Goal: Check status: Check status

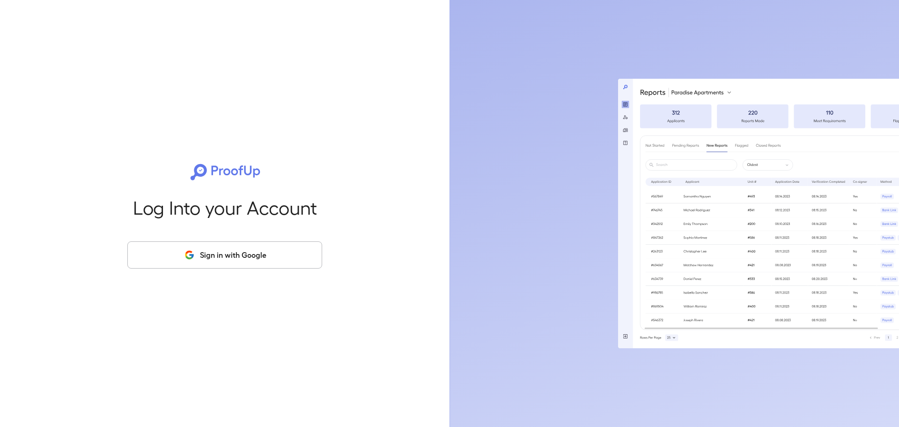
click at [181, 257] on button "Sign in with Google" at bounding box center [224, 254] width 195 height 27
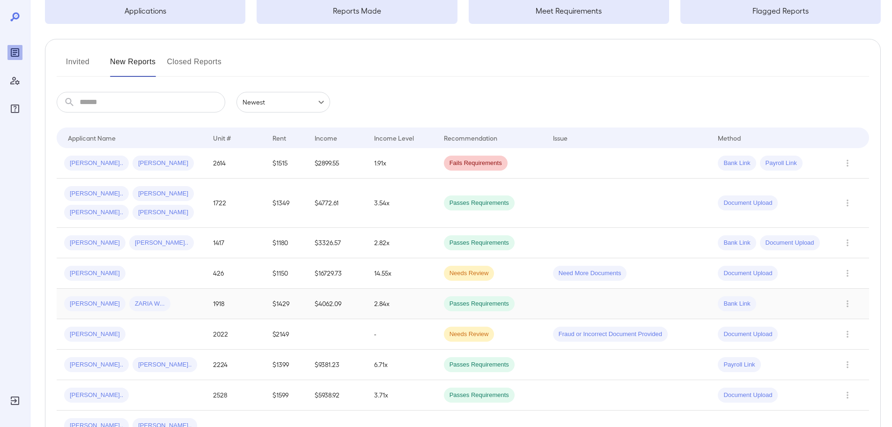
scroll to position [94, 0]
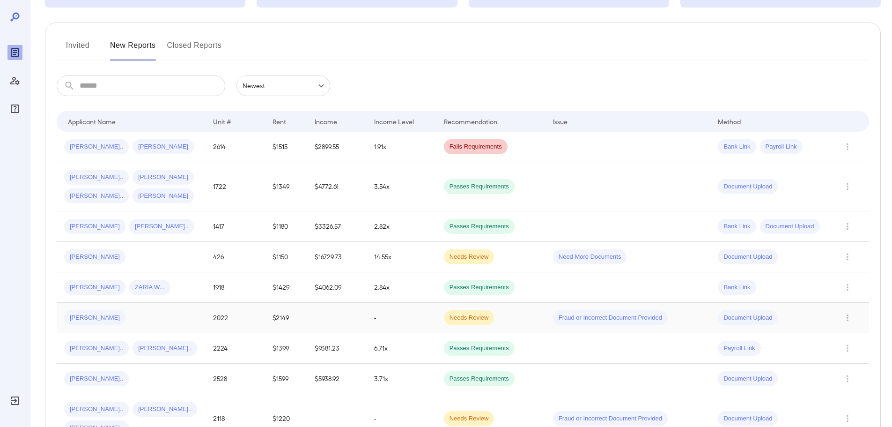
click at [373, 318] on td "-" at bounding box center [402, 318] width 70 height 30
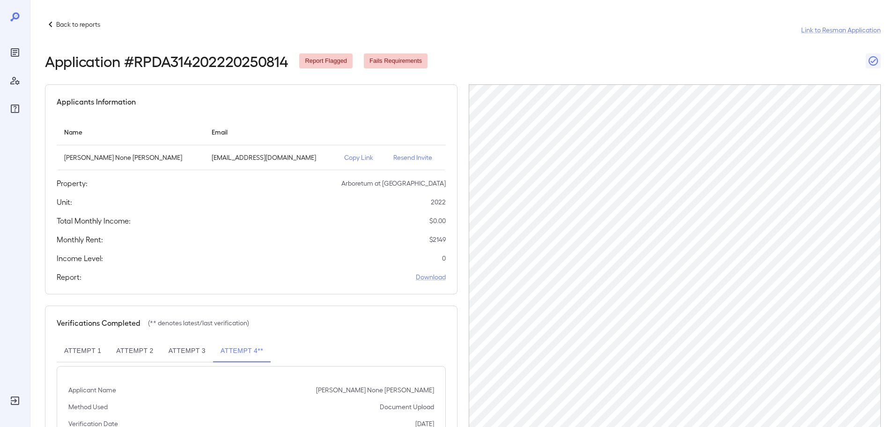
click at [57, 24] on p "Back to reports" at bounding box center [78, 24] width 44 height 9
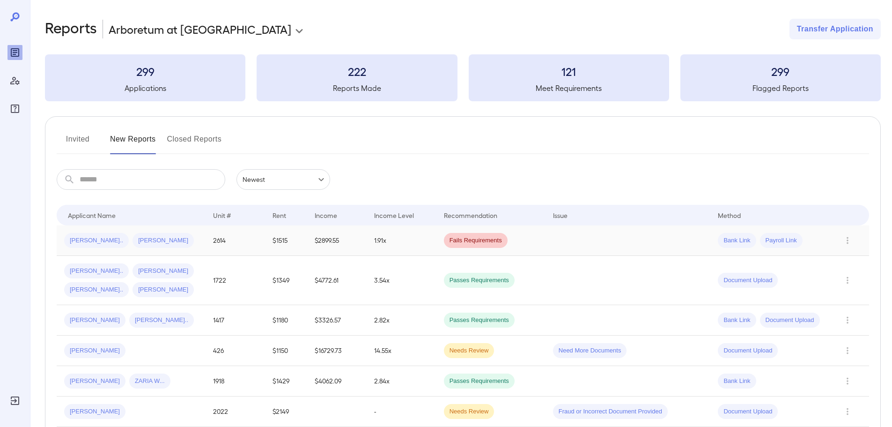
click at [163, 236] on div "Charlton R... Hannah J..." at bounding box center [131, 240] width 134 height 15
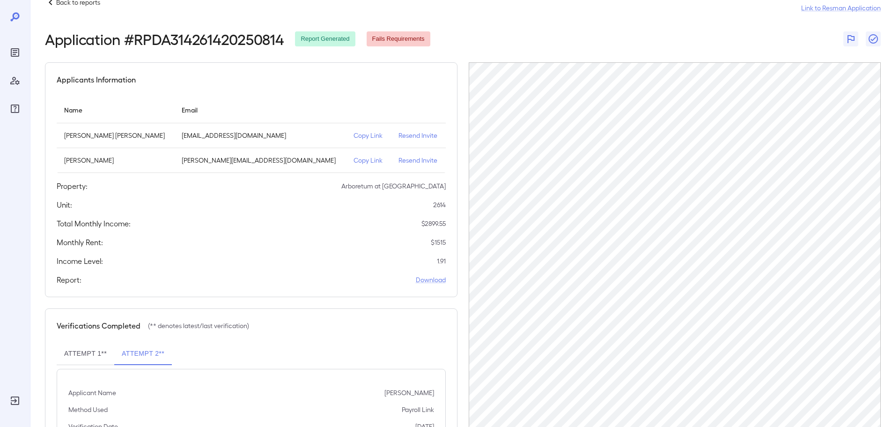
scroll to position [22, 0]
click at [89, 4] on p "Back to reports" at bounding box center [78, 2] width 44 height 9
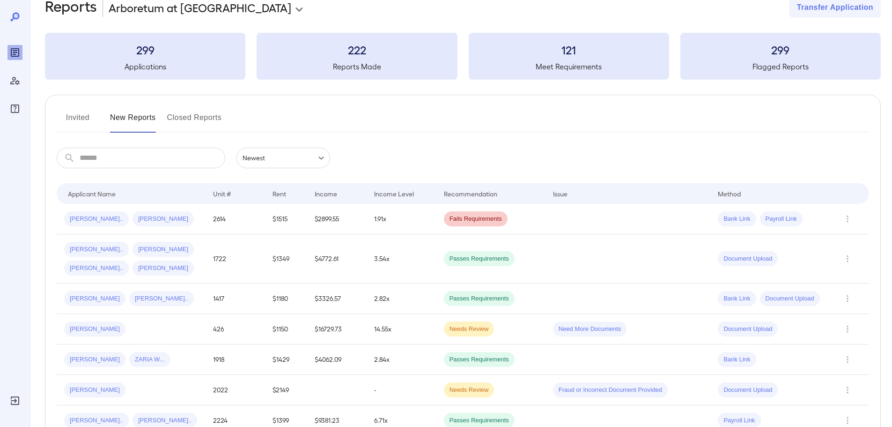
scroll to position [68, 0]
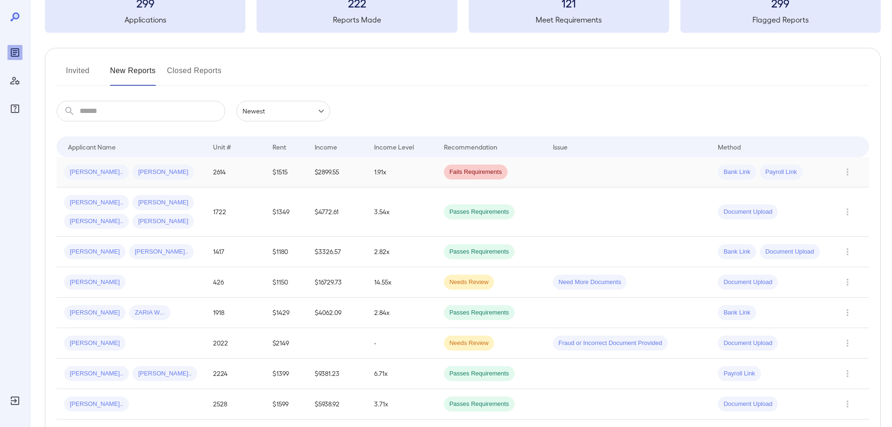
click at [295, 171] on td "$1515" at bounding box center [286, 172] width 42 height 30
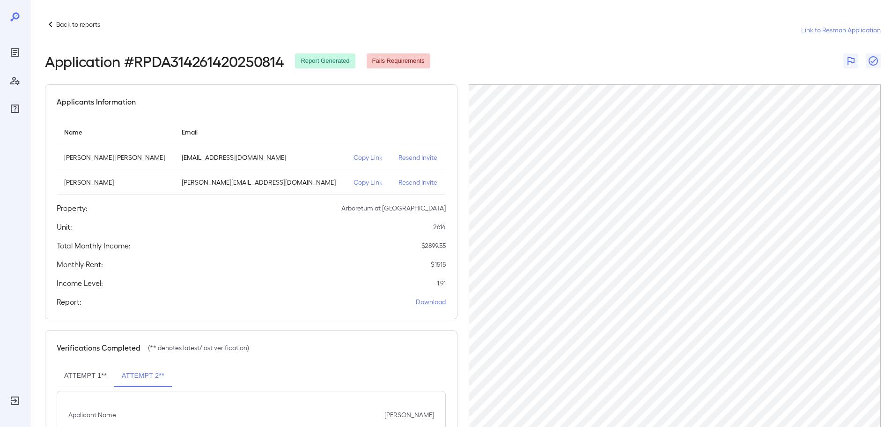
click at [86, 22] on p "Back to reports" at bounding box center [78, 24] width 44 height 9
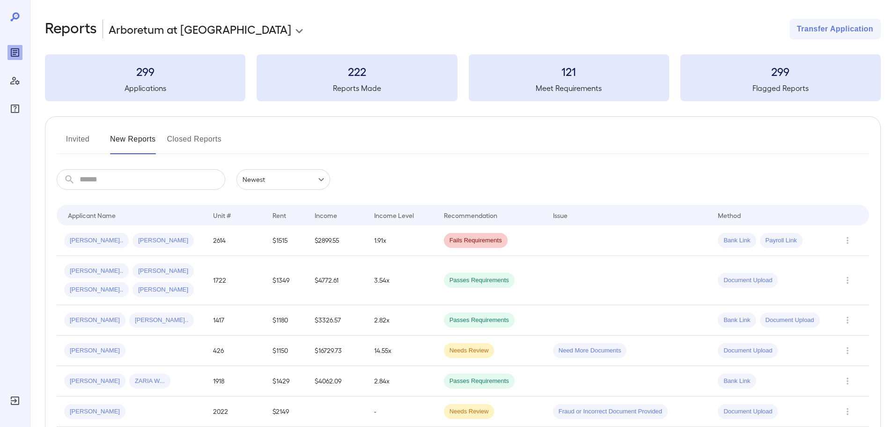
click at [427, 151] on div "Invited New Reports Closed Reports" at bounding box center [463, 143] width 813 height 22
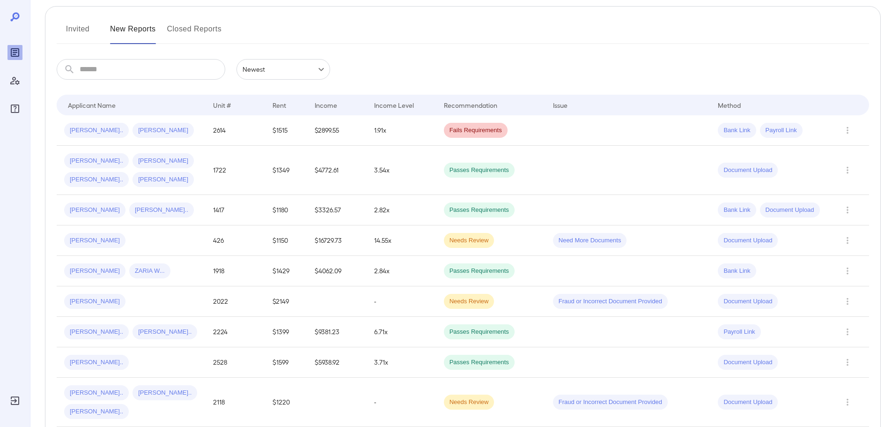
scroll to position [94, 0]
